Goal: Information Seeking & Learning: Learn about a topic

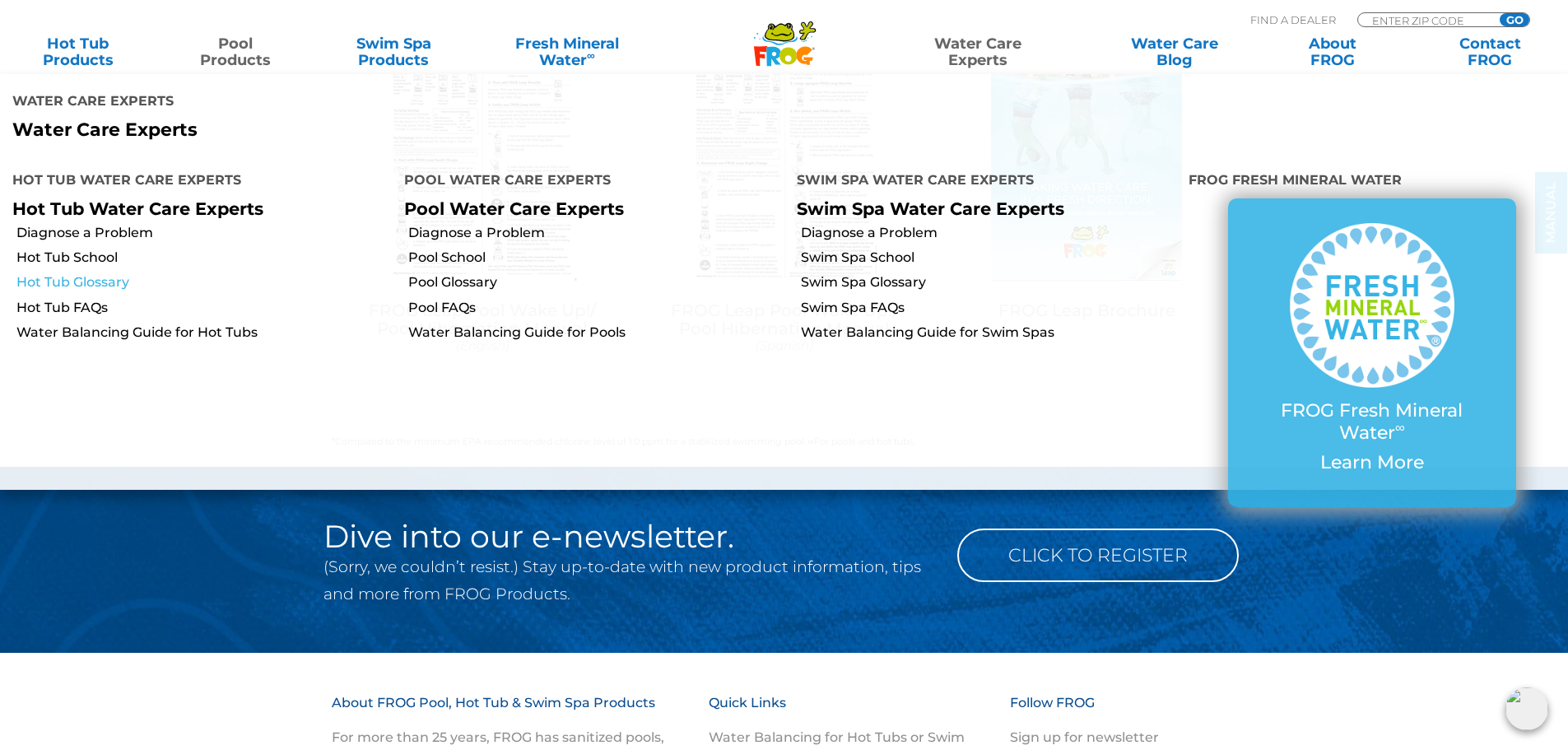
drag, startPoint x: 93, startPoint y: 259, endPoint x: 136, endPoint y: 273, distance: 45.2
click at [93, 259] on link "Hot Tub School" at bounding box center [204, 258] width 375 height 18
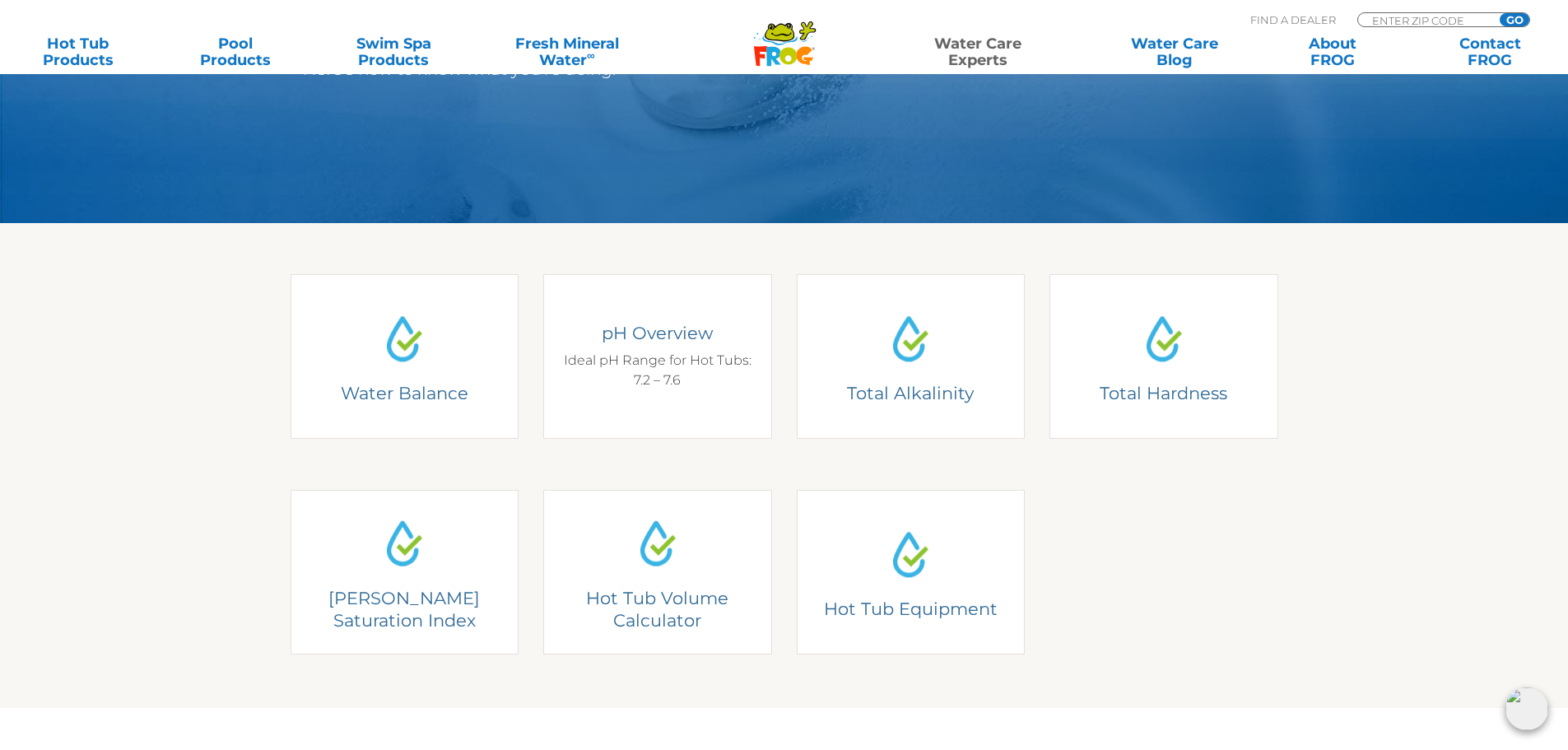
scroll to position [329, 0]
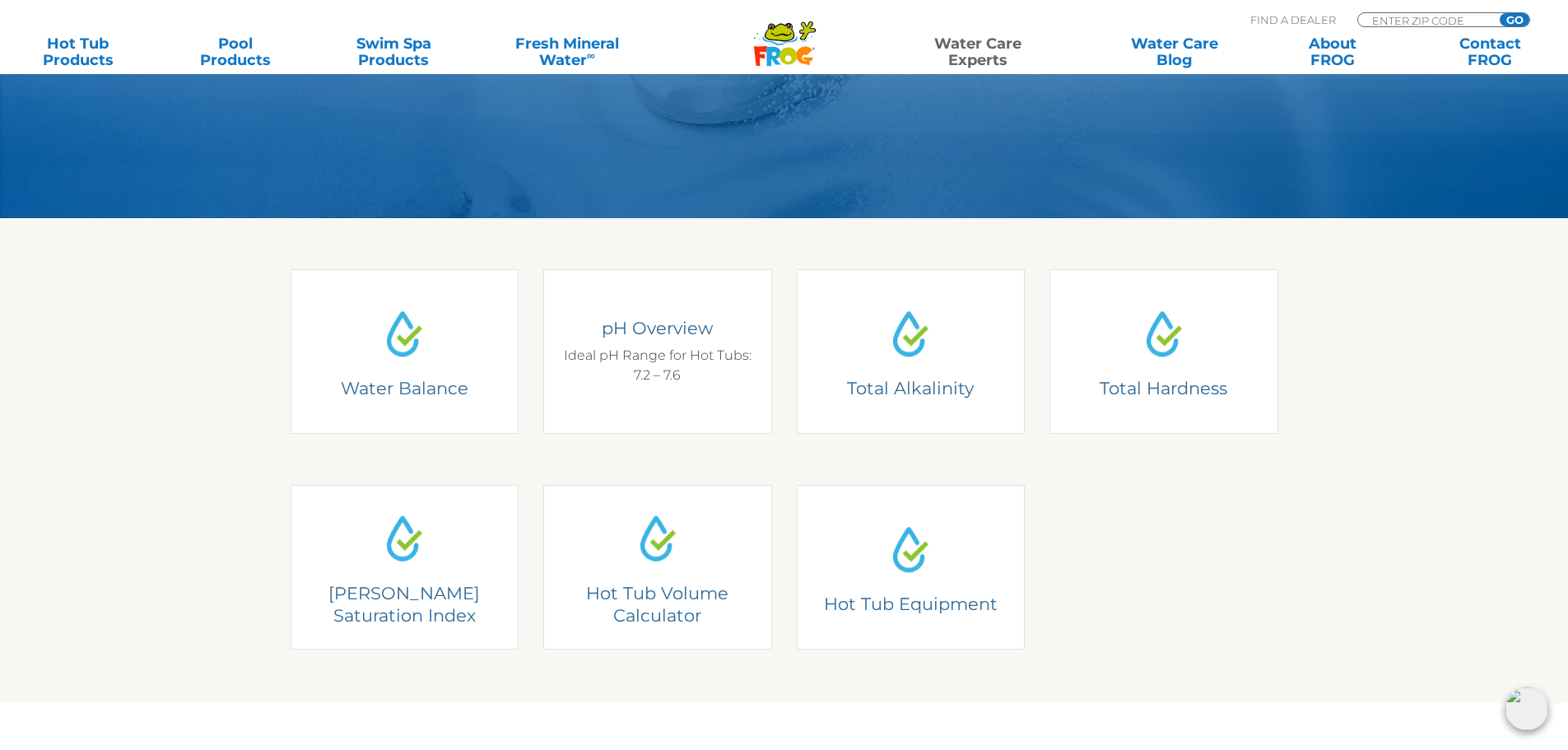
click at [624, 369] on div "pH Overview Ideal pH Range for Hot Tubs: 7.2 – 7.6" at bounding box center [658, 351] width 204 height 69
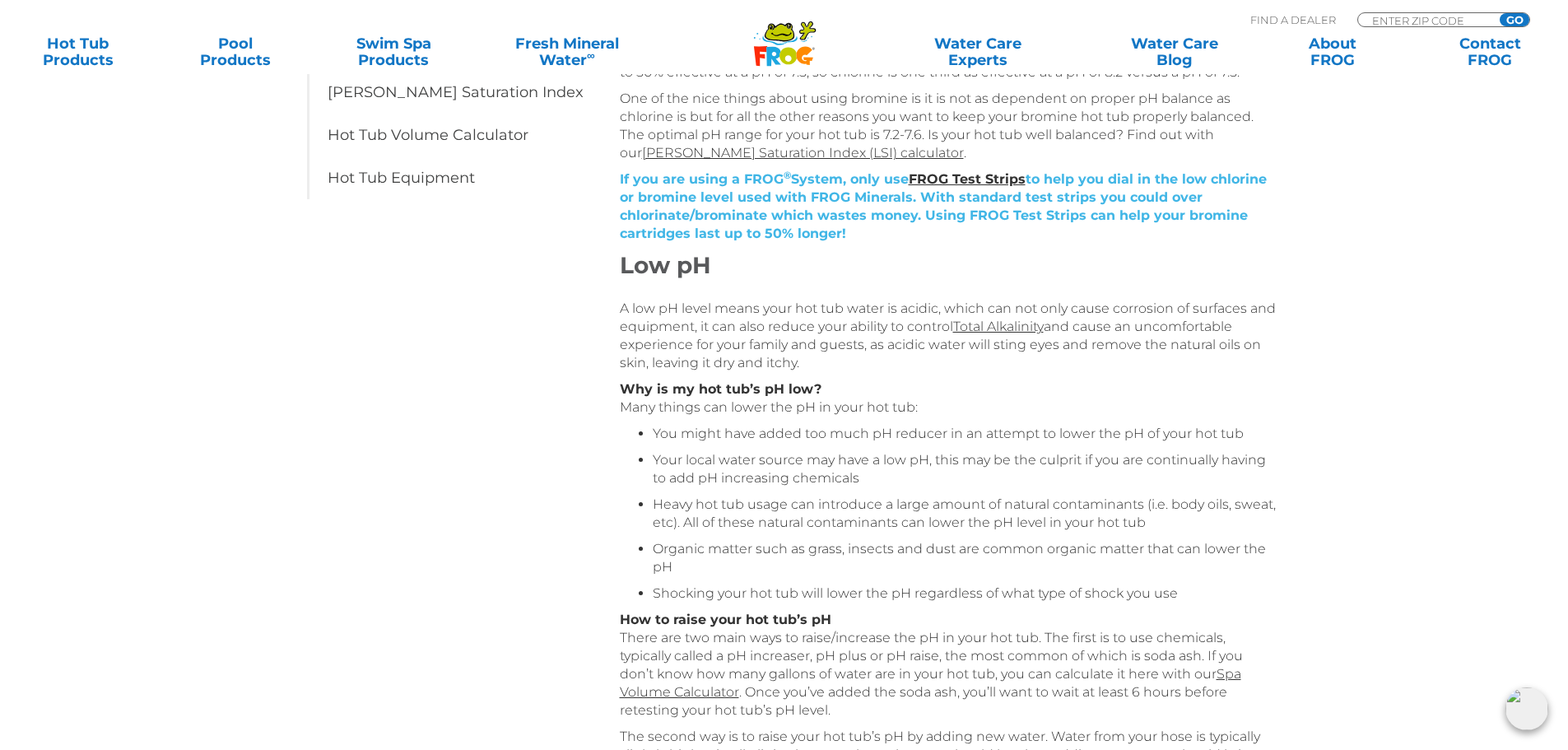
scroll to position [576, 0]
